Goal: Check status: Check status

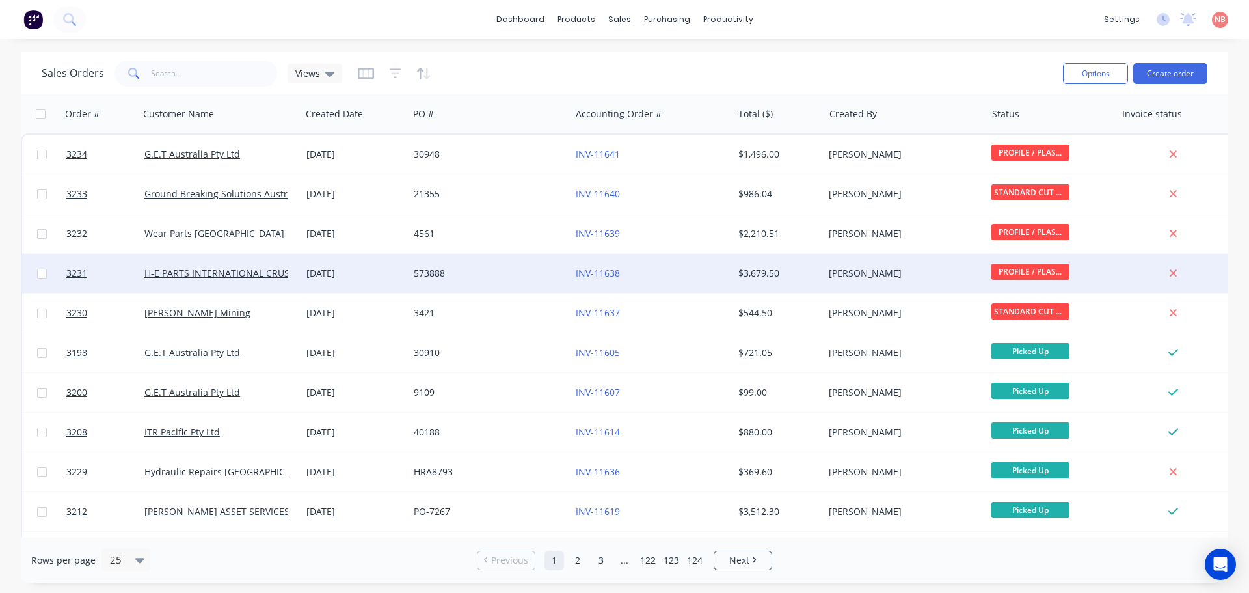
click at [480, 276] on div "573888" at bounding box center [486, 273] width 144 height 13
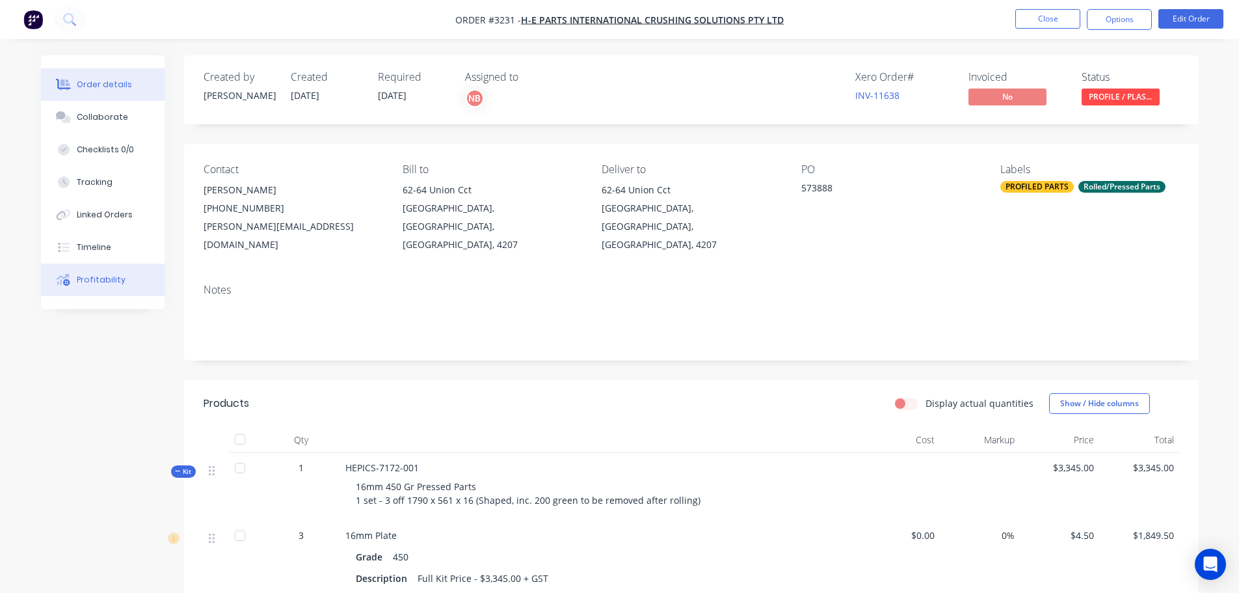
click at [107, 271] on button "Profitability" at bounding box center [103, 279] width 124 height 33
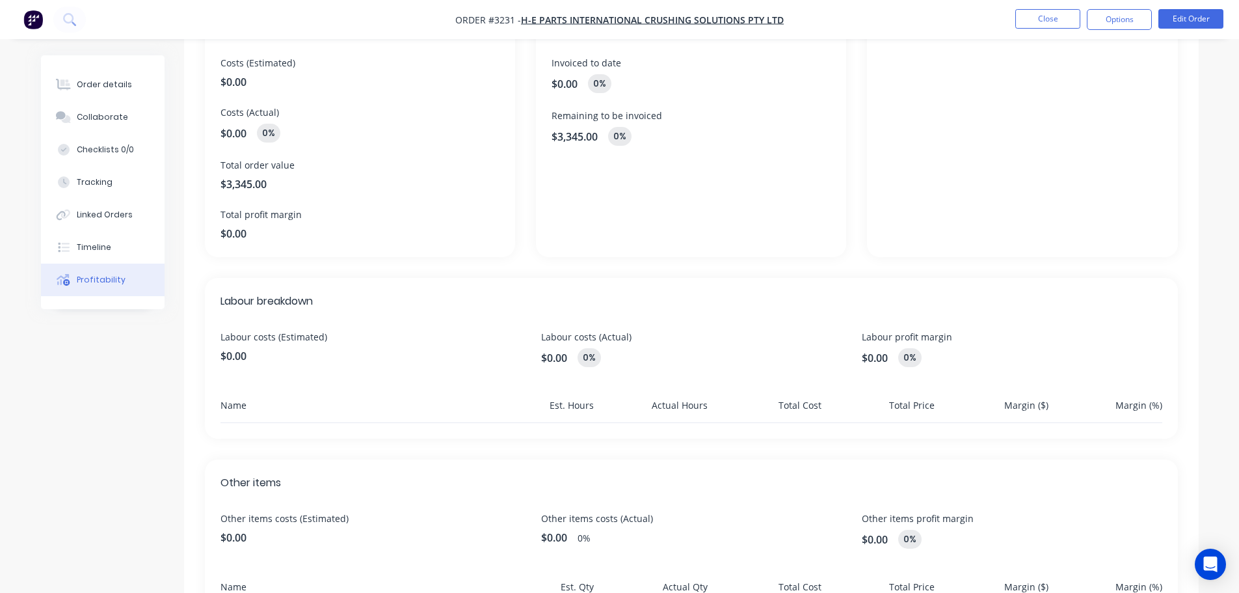
scroll to position [96, 0]
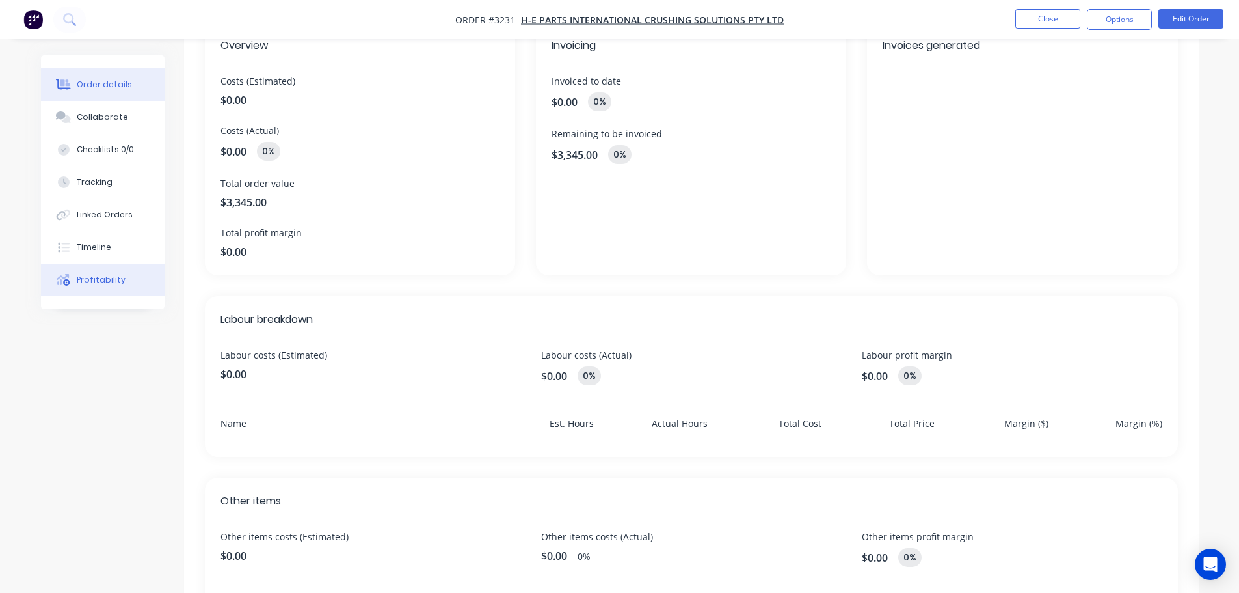
click at [107, 83] on div "Order details" at bounding box center [104, 85] width 55 height 12
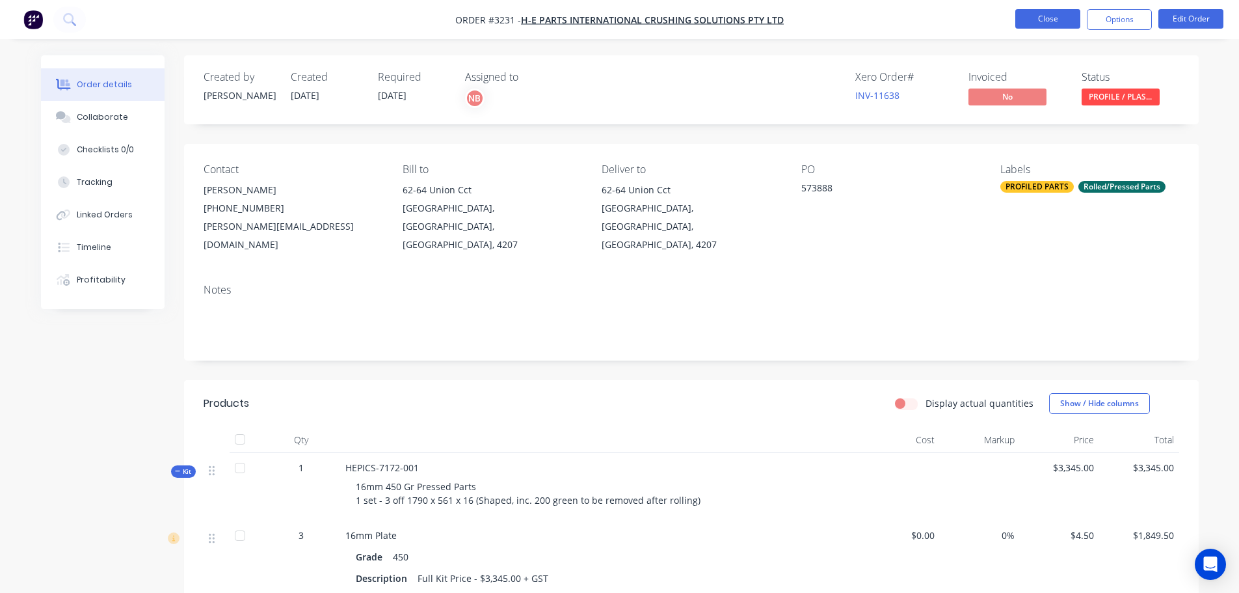
click at [1063, 21] on button "Close" at bounding box center [1047, 19] width 65 height 20
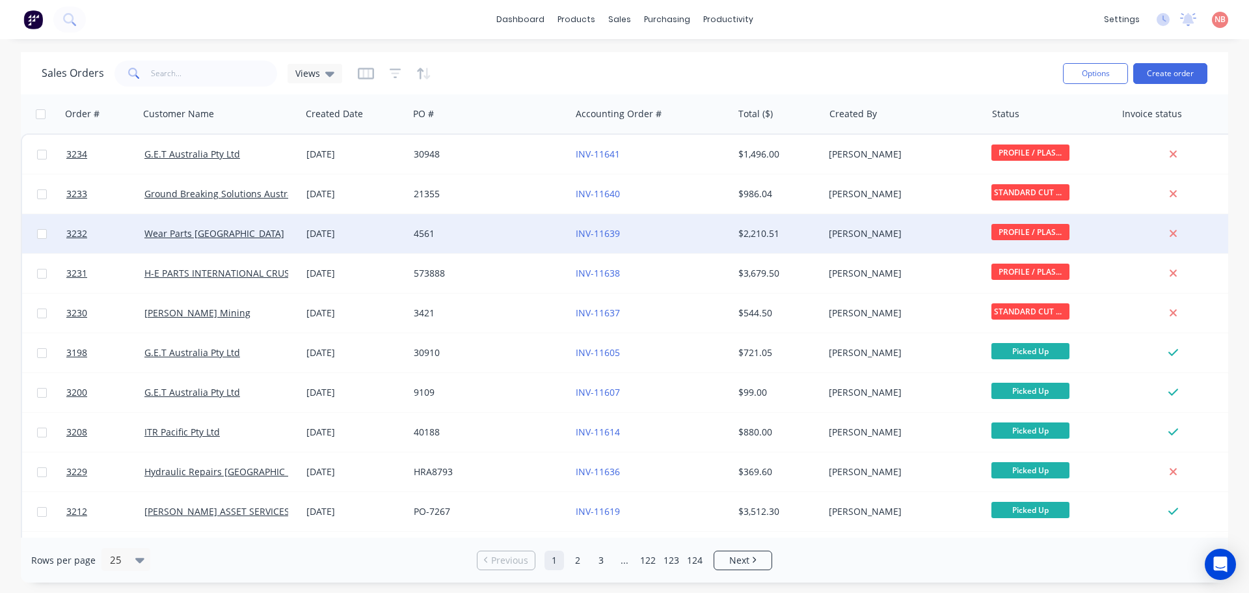
click at [542, 235] on div "4561" at bounding box center [486, 233] width 144 height 13
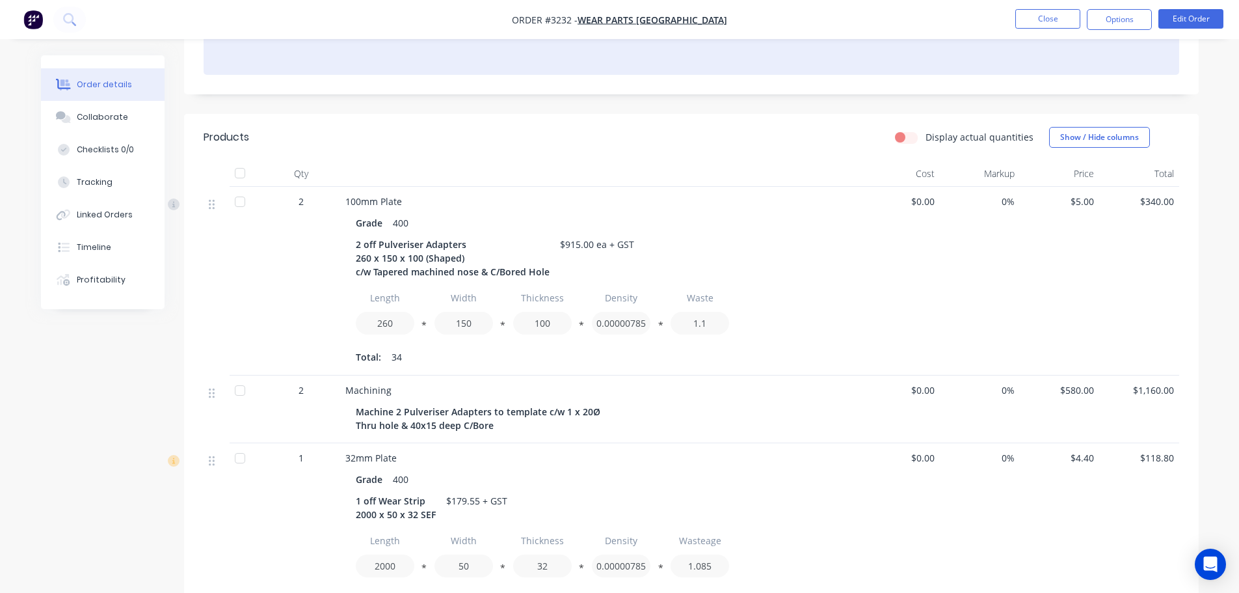
scroll to position [260, 0]
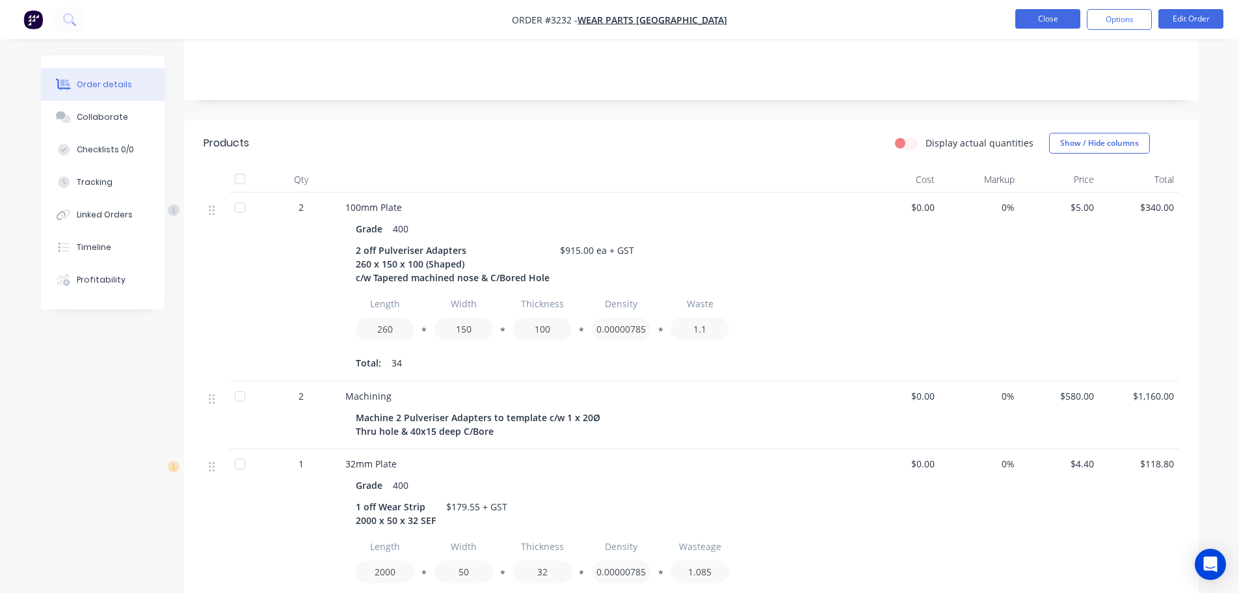
click at [1045, 12] on button "Close" at bounding box center [1047, 19] width 65 height 20
